Goal: Task Accomplishment & Management: Use online tool/utility

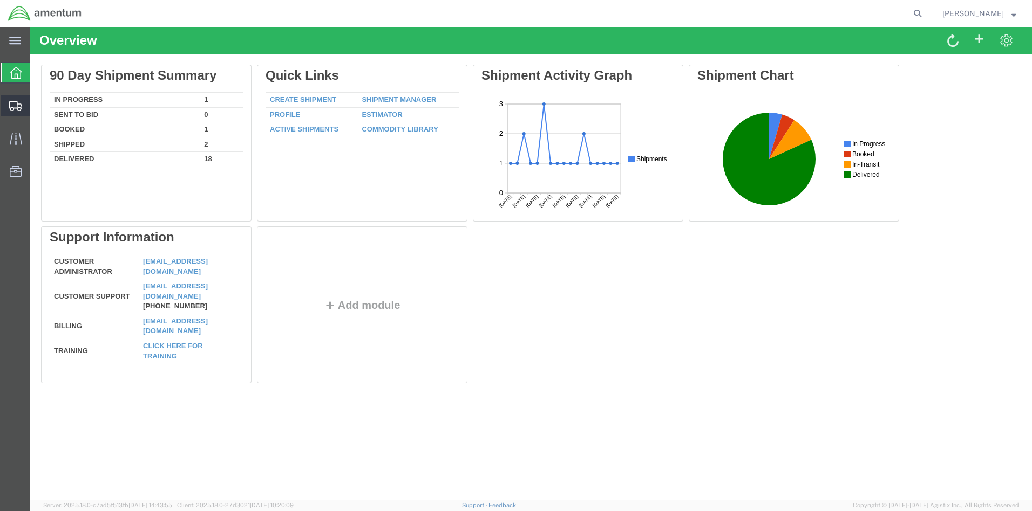
click at [0, 0] on span "Create from Template" at bounding box center [0, 0] width 0 height 0
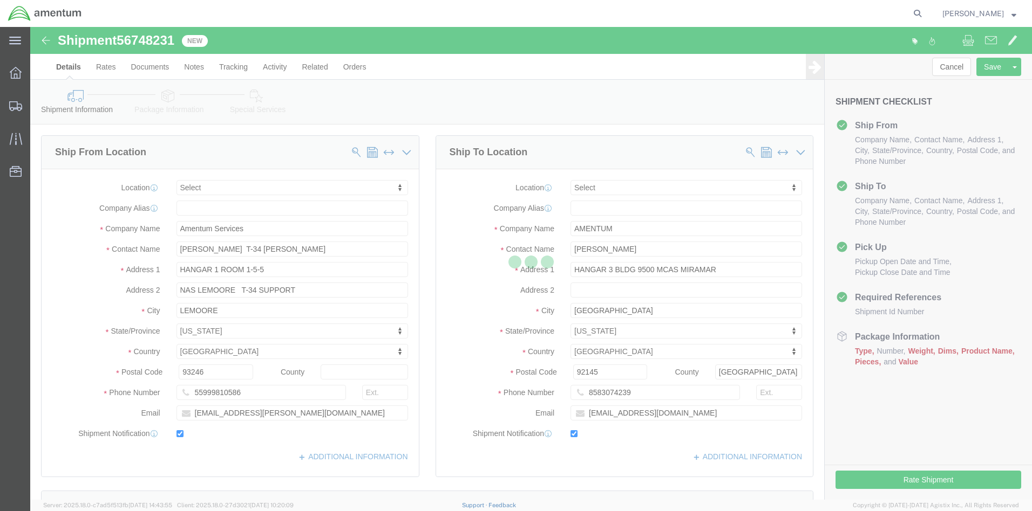
select select
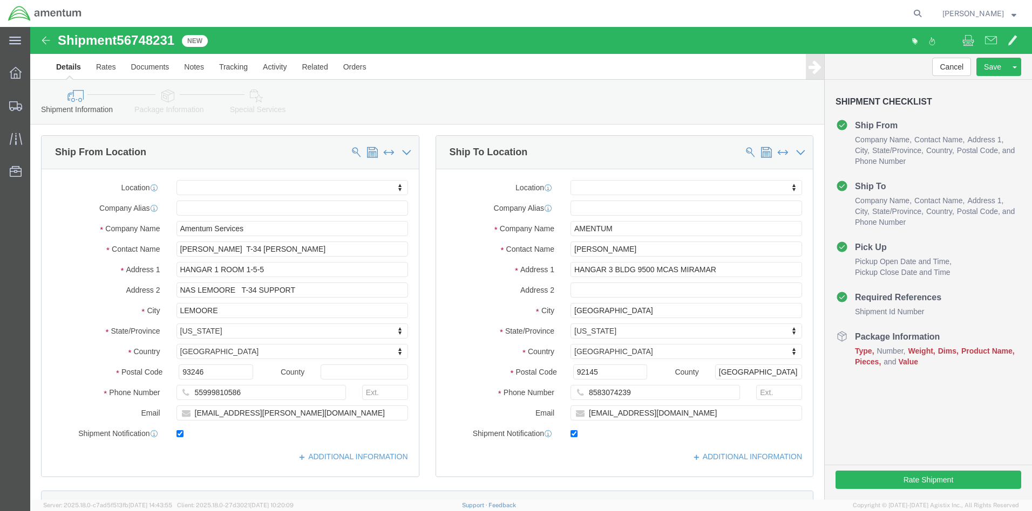
click div "[DATE] 12:32 PM"
click button "Apply"
click div "[DATE] 1:32 PM"
type input "3:32 PM"
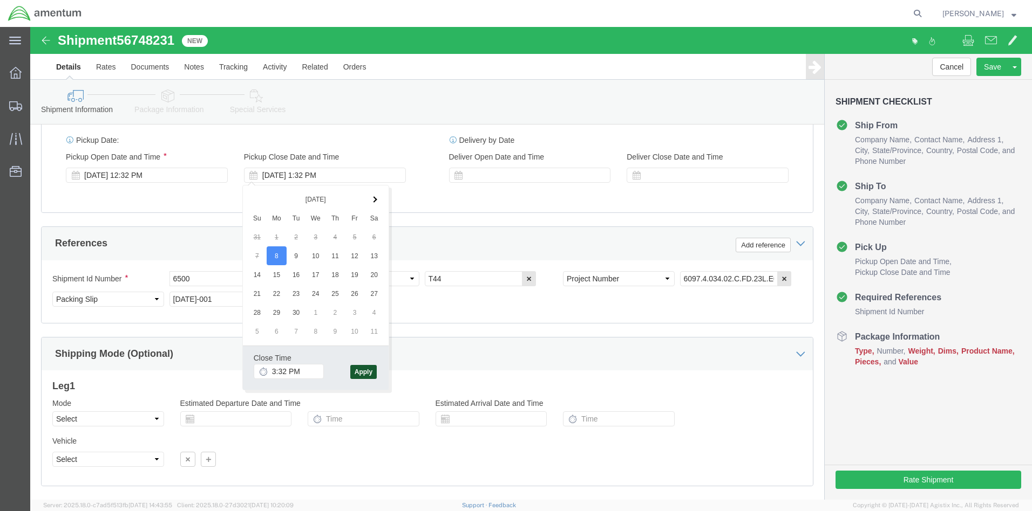
click button "Apply"
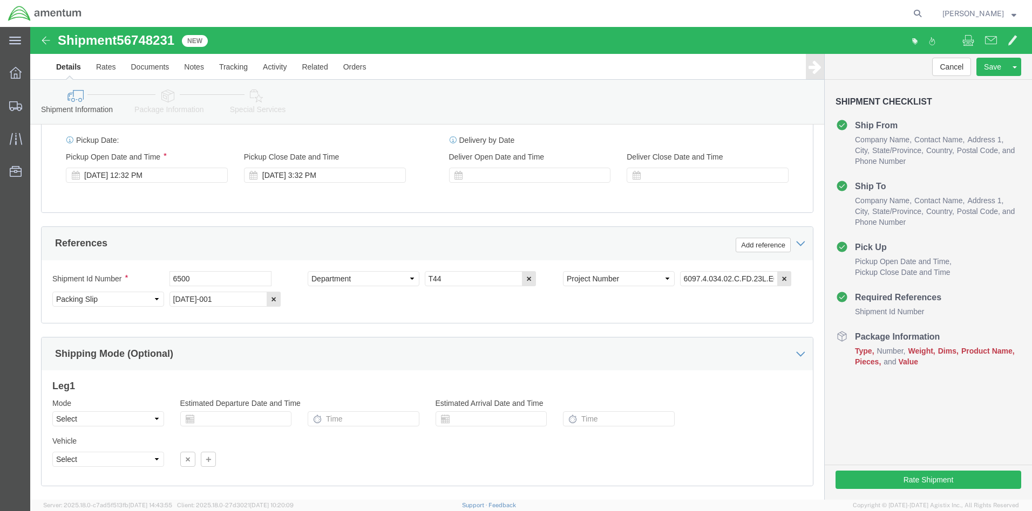
click button "Continue"
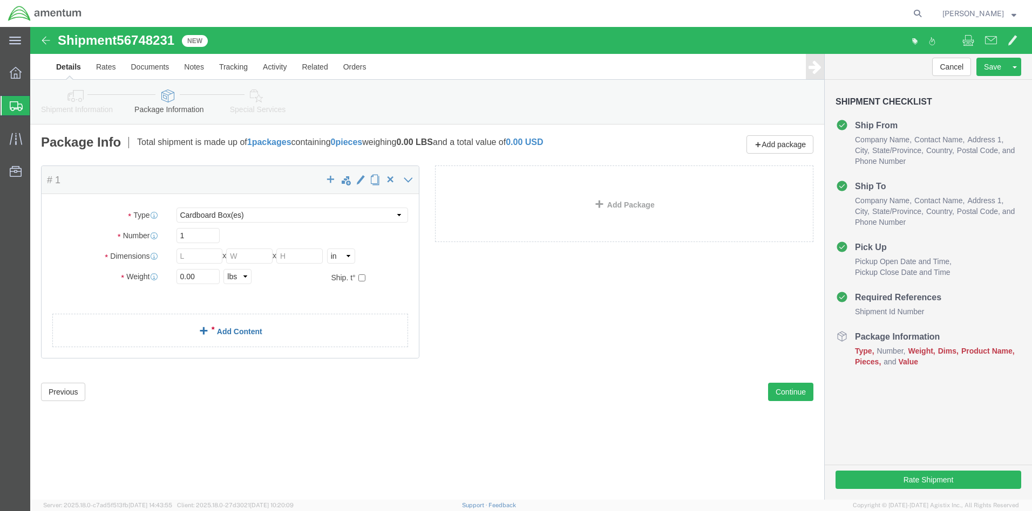
click link "Add Content"
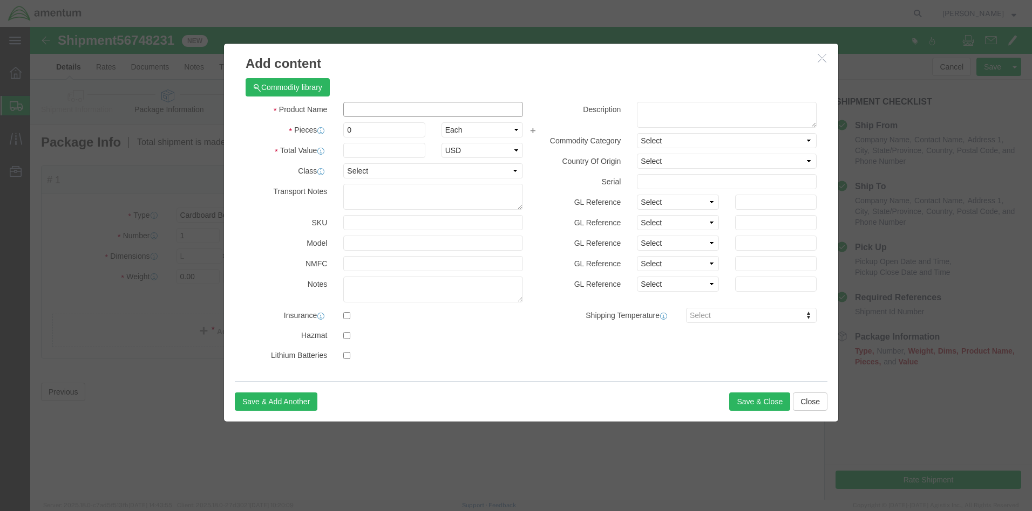
click input "text"
type input "aircraft parts"
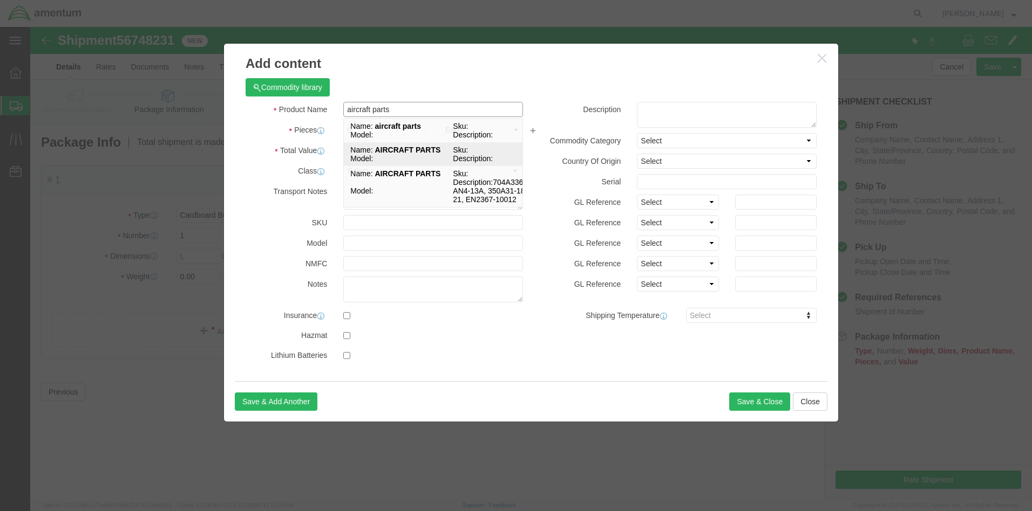
click strong "AIRCRAFT PARTS"
select select
type input "31.84"
select select
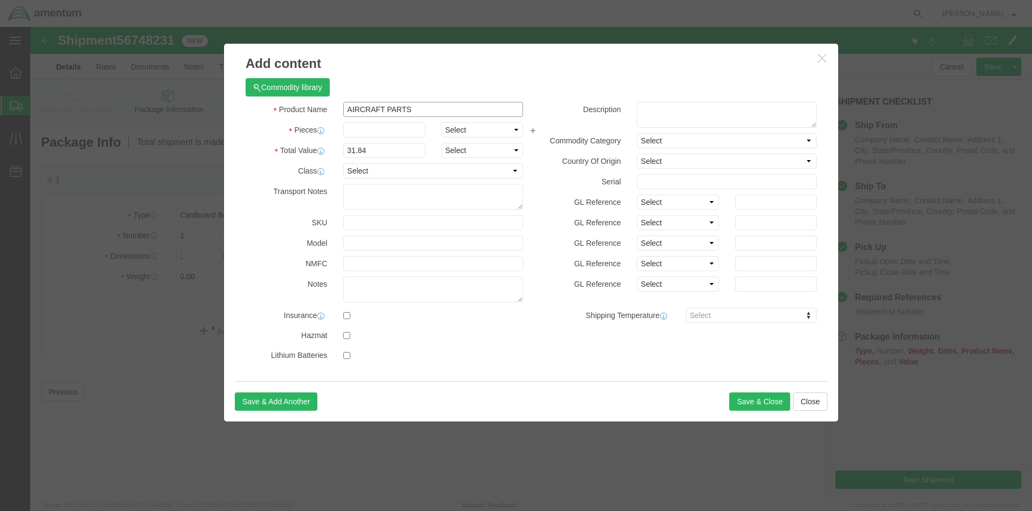
type input "AIRCRAFT PARTS"
click input "text"
type input "1"
click button "Save & Close"
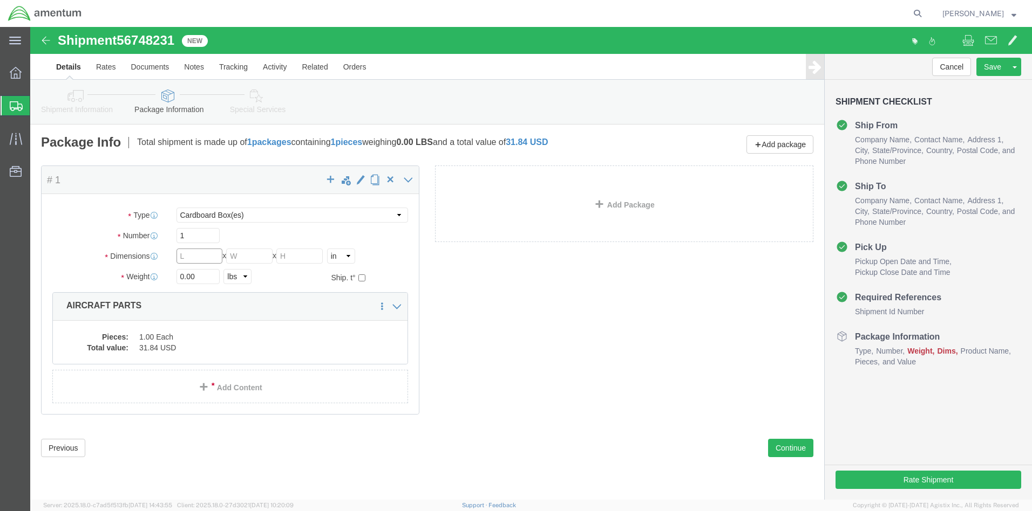
click input "text"
type input "16"
type input "12"
click input "0.00"
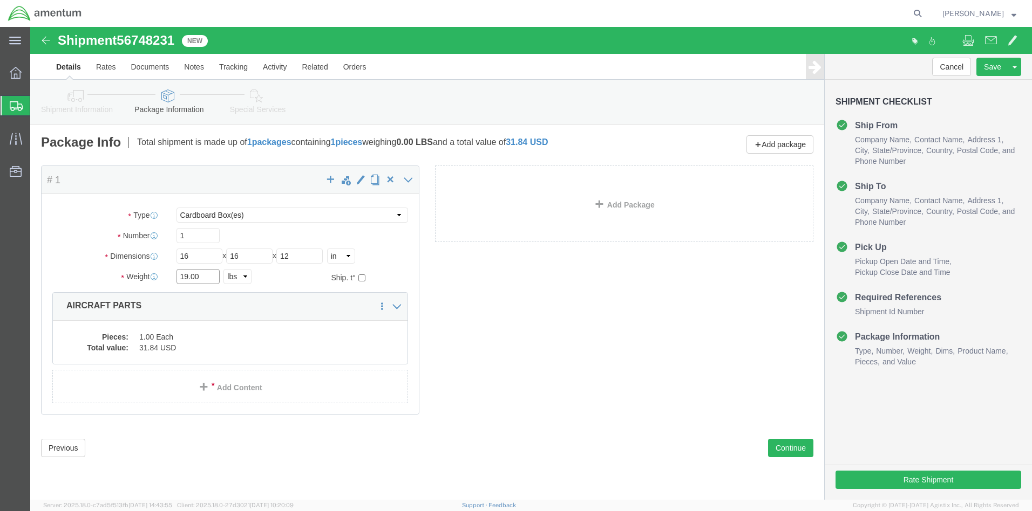
type input "19.00"
click div "Previous Continue"
click button "Rate Shipment"
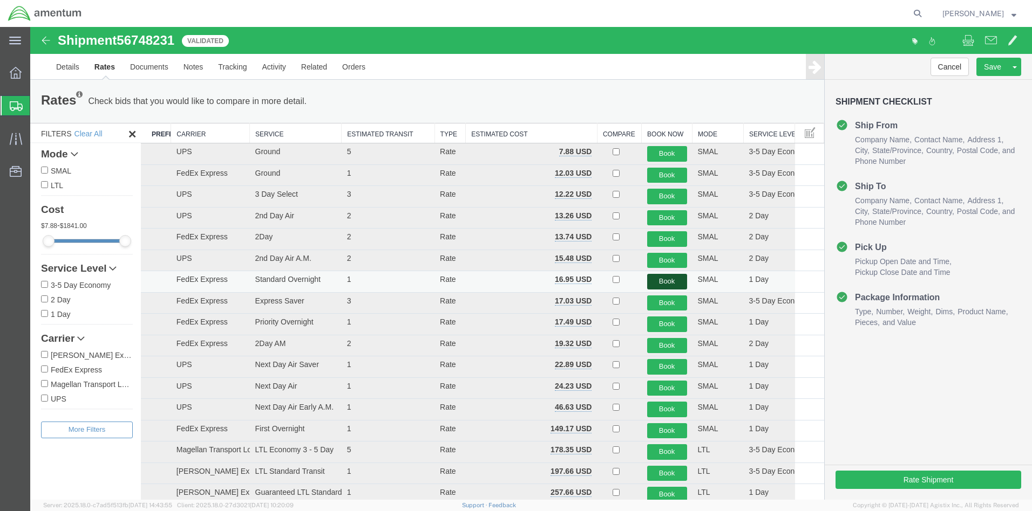
click at [655, 282] on button "Book" at bounding box center [667, 282] width 40 height 16
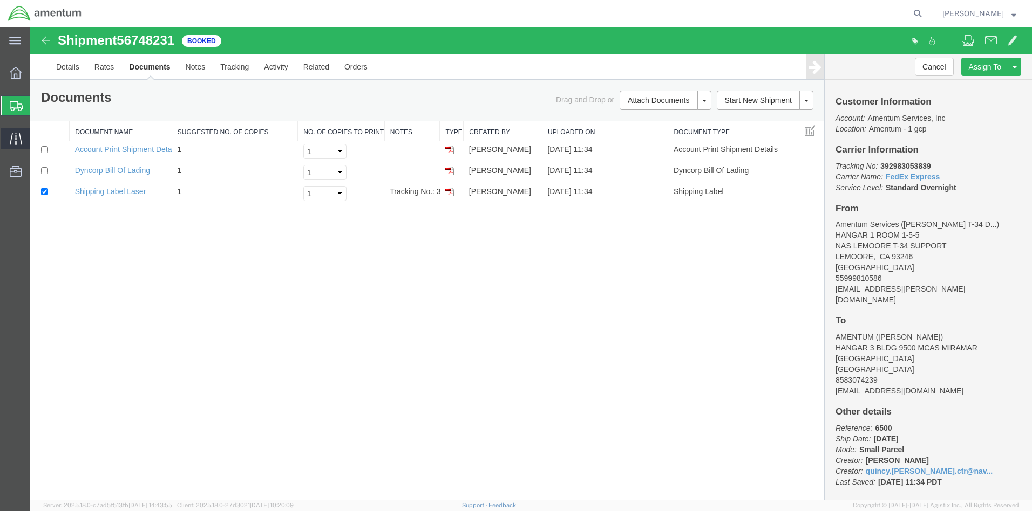
click at [19, 140] on icon at bounding box center [16, 139] width 12 height 12
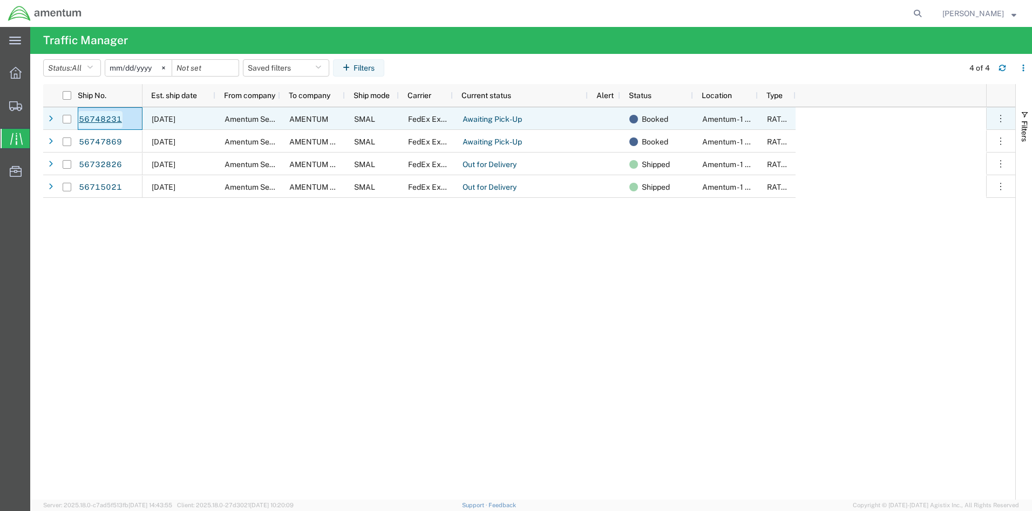
click at [88, 116] on link "56748231" at bounding box center [100, 119] width 44 height 17
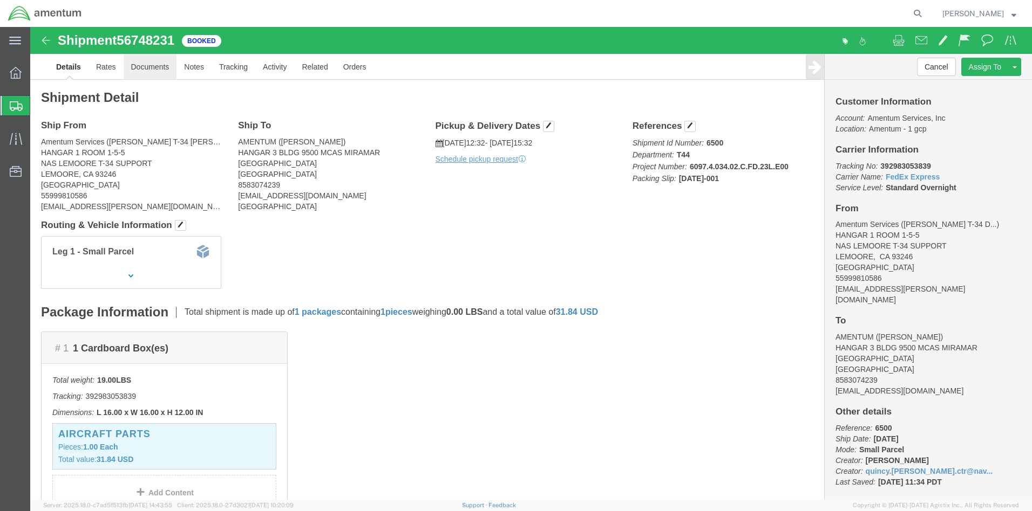
click link "Documents"
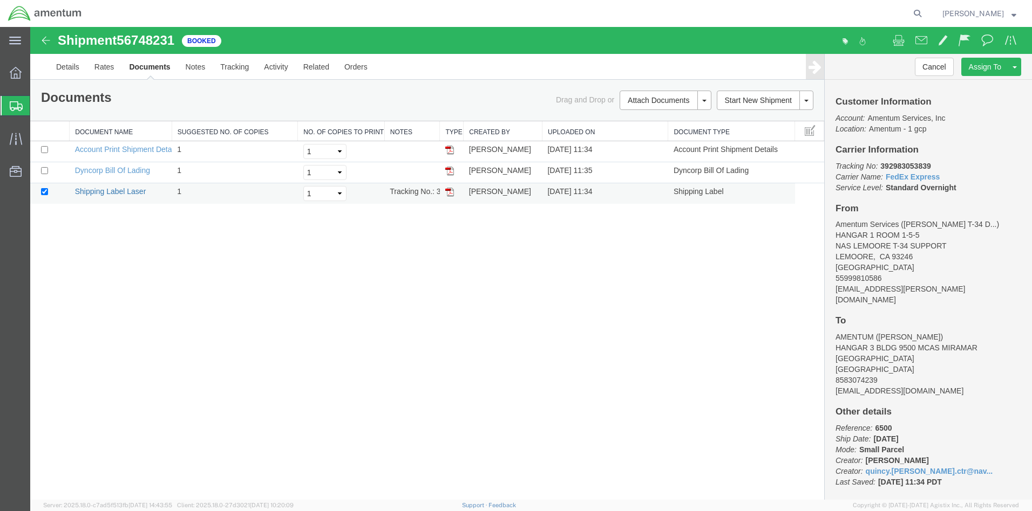
click at [94, 189] on link "Shipping Label Laser" at bounding box center [110, 191] width 71 height 9
